Goal: Information Seeking & Learning: Learn about a topic

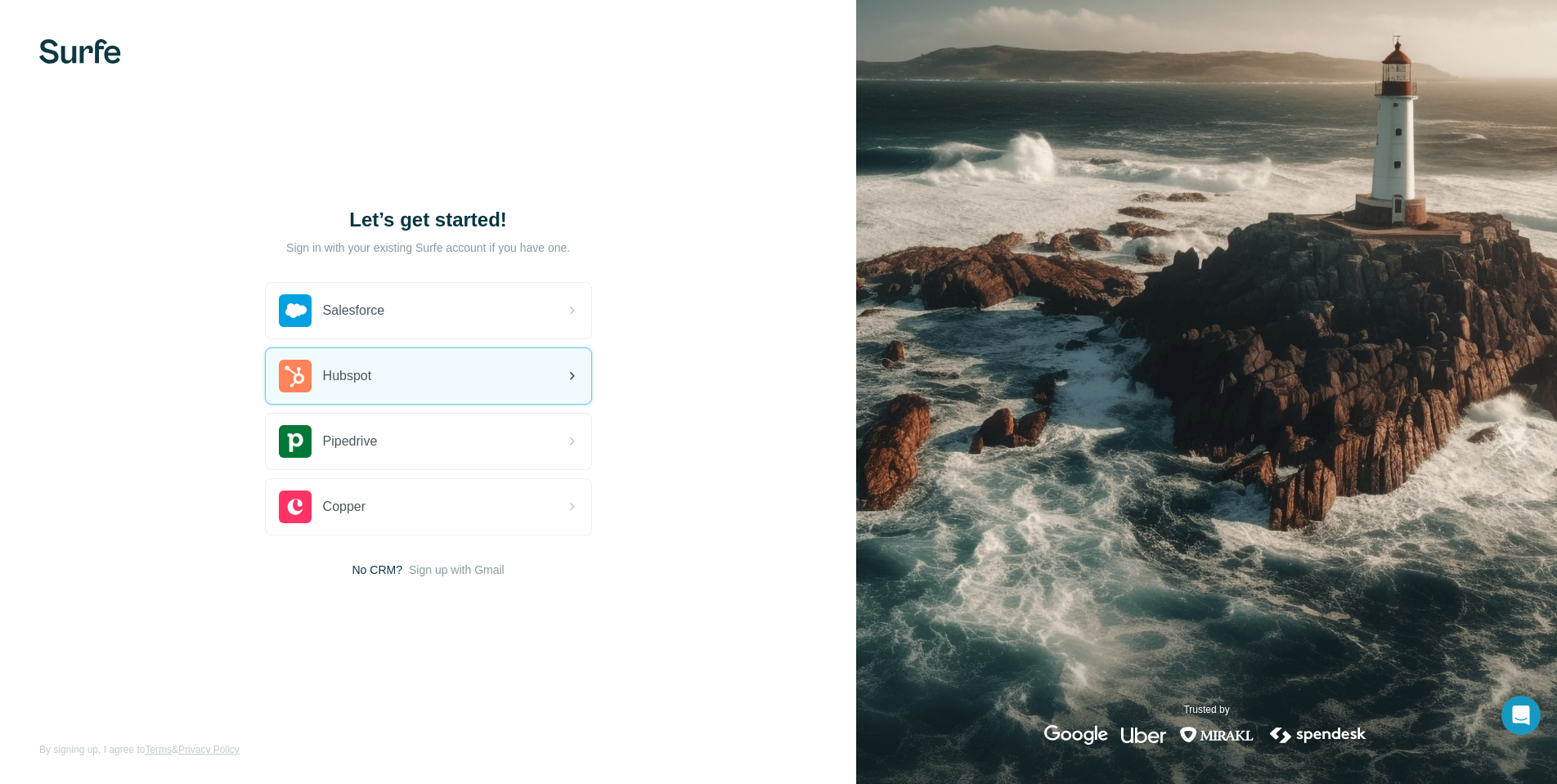
click at [392, 381] on div "Hubspot" at bounding box center [429, 376] width 326 height 56
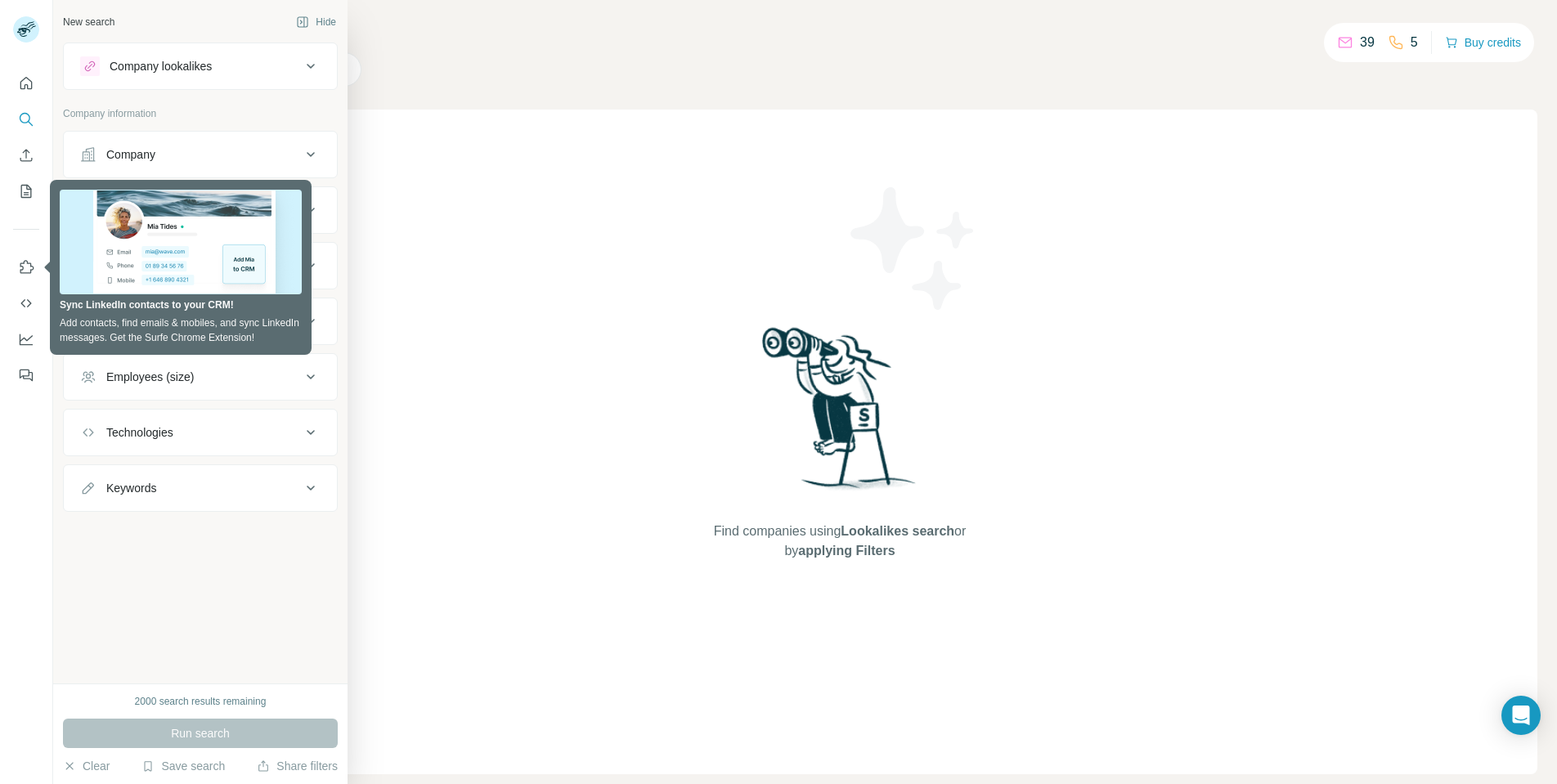
click at [222, 71] on div "Company lookalikes" at bounding box center [190, 66] width 221 height 19
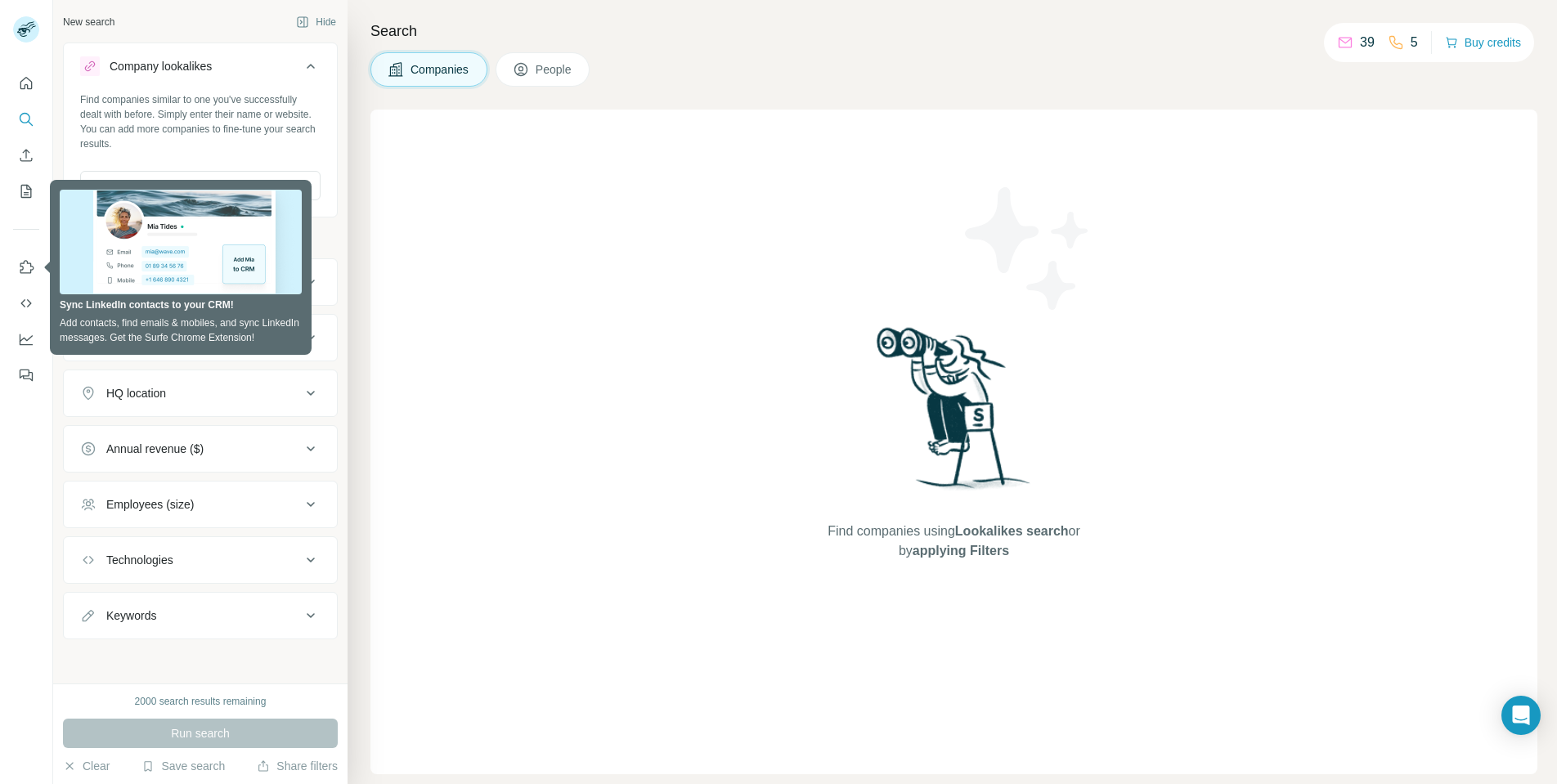
click at [581, 107] on div "Search Companies People Find companies using Lookalikes search or by applying F…" at bounding box center [952, 392] width 1209 height 784
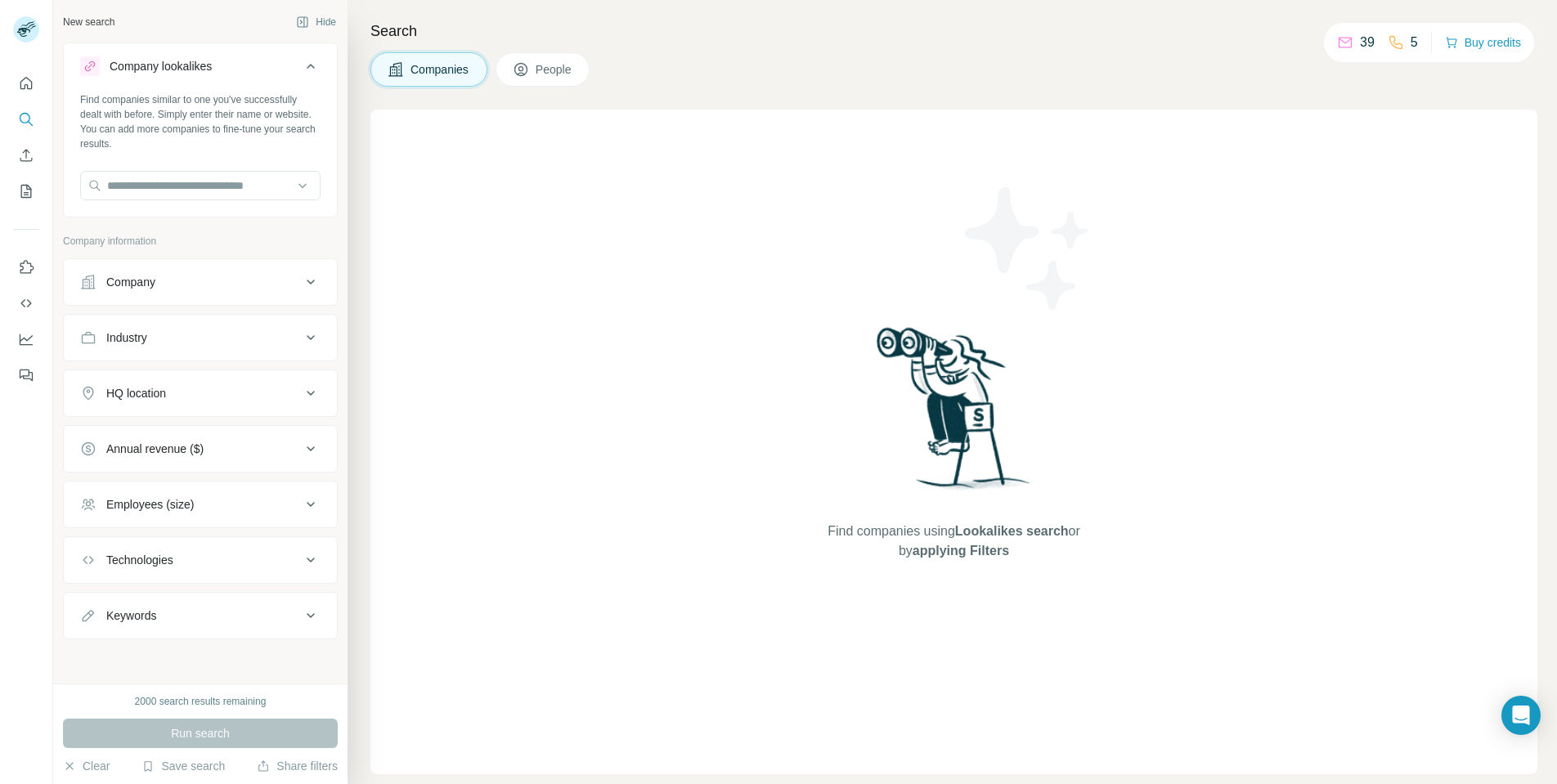
click at [139, 282] on div "Company" at bounding box center [131, 282] width 49 height 16
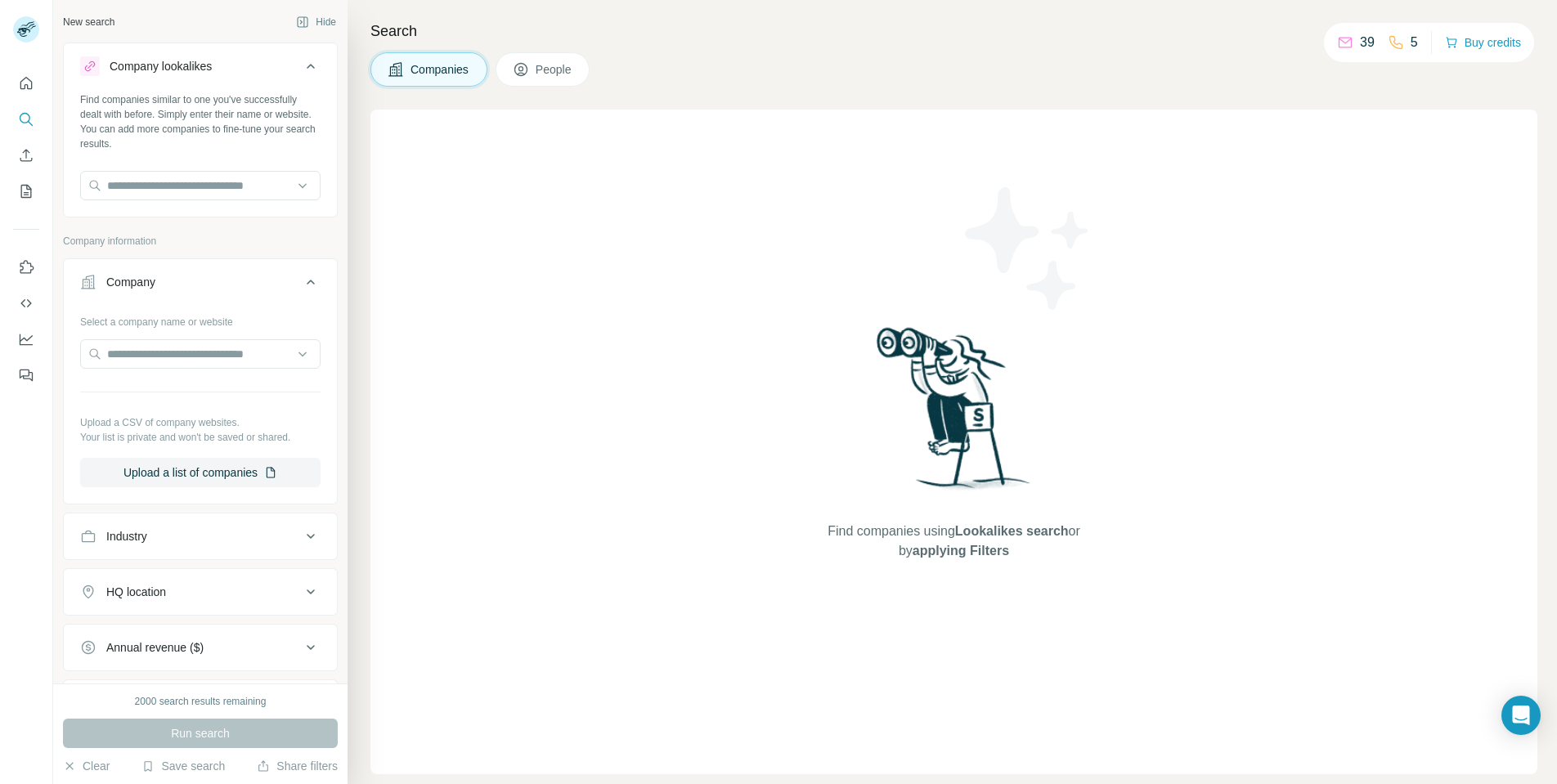
click at [185, 528] on div "Industry" at bounding box center [190, 536] width 221 height 16
click at [833, 140] on div "Find companies using Lookalikes search or by applying Filters" at bounding box center [954, 442] width 294 height 665
